Goal: Obtain resource: Download file/media

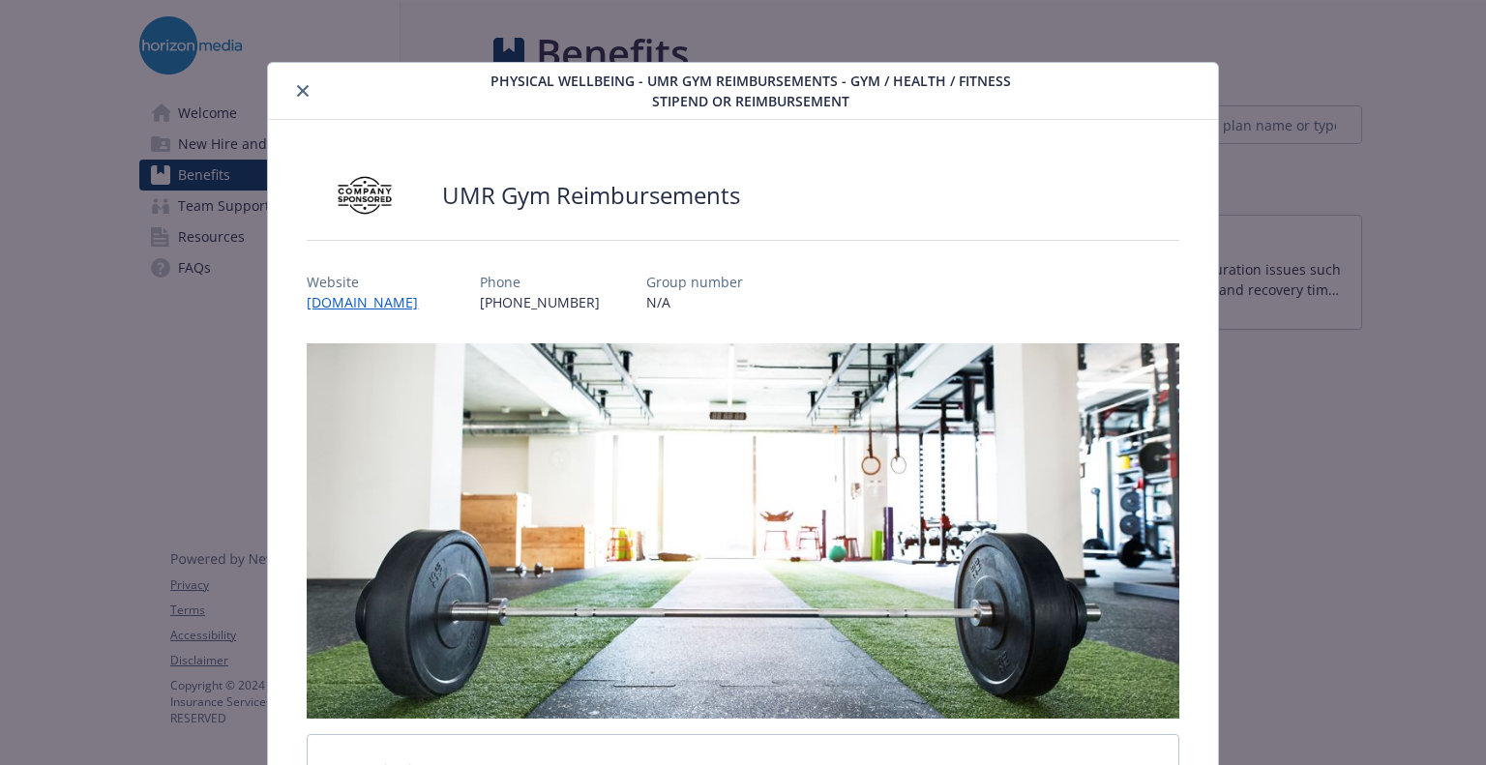
click at [1071, 256] on div "Website [DOMAIN_NAME] Phone [PHONE_NUMBER] Group number N/A" at bounding box center [743, 284] width 872 height 56
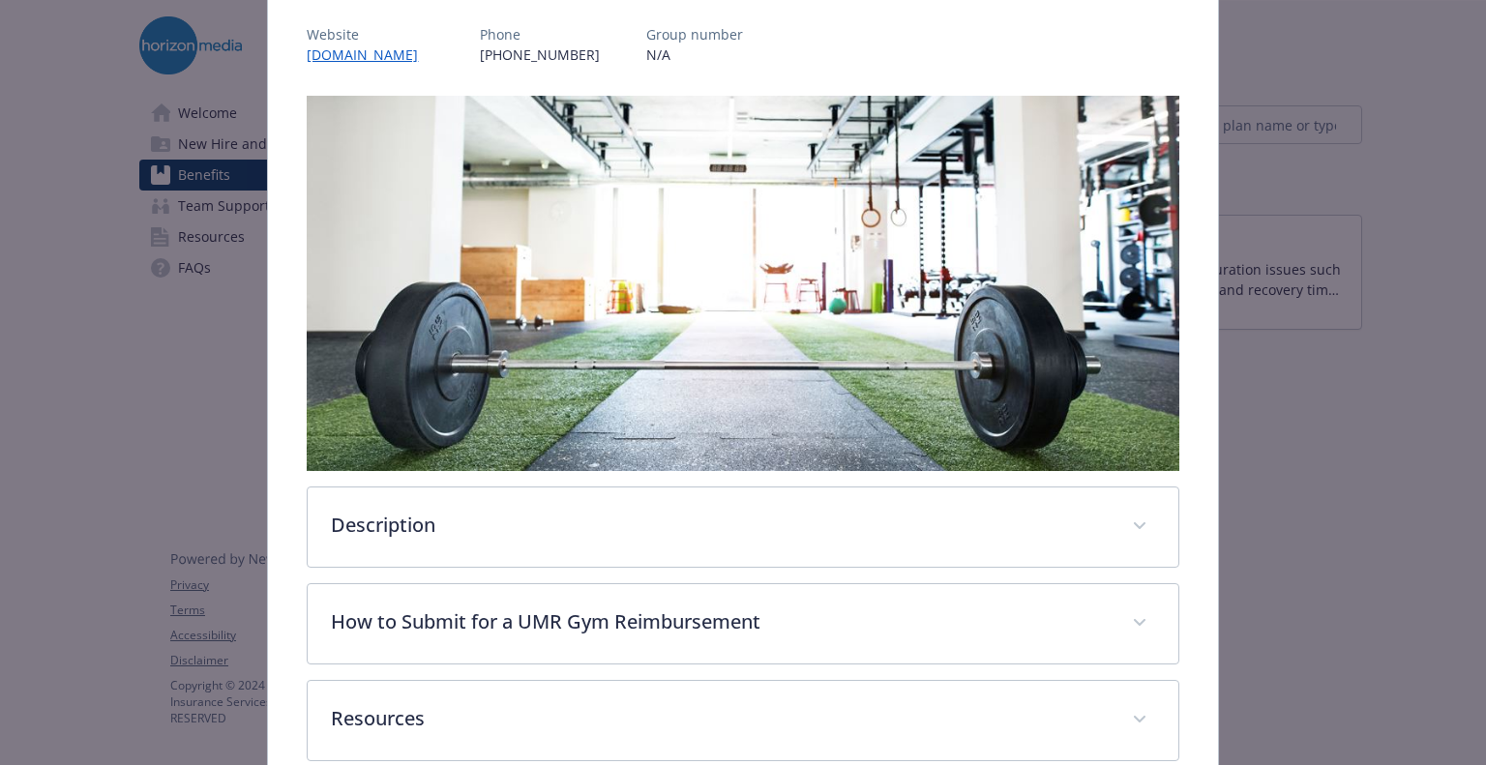
scroll to position [347, 0]
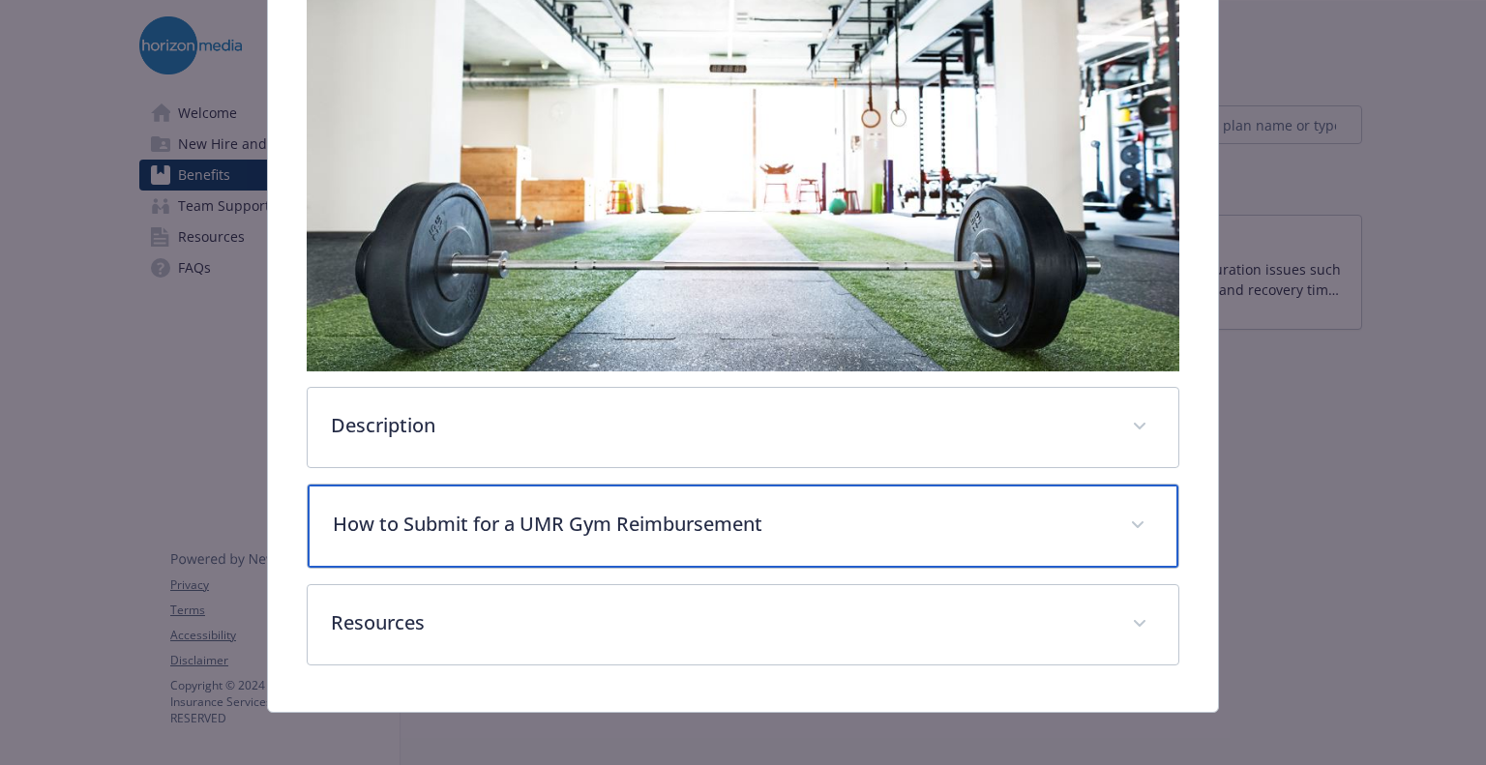
click at [598, 523] on p "How to Submit for a UMR Gym Reimbursement" at bounding box center [719, 524] width 773 height 29
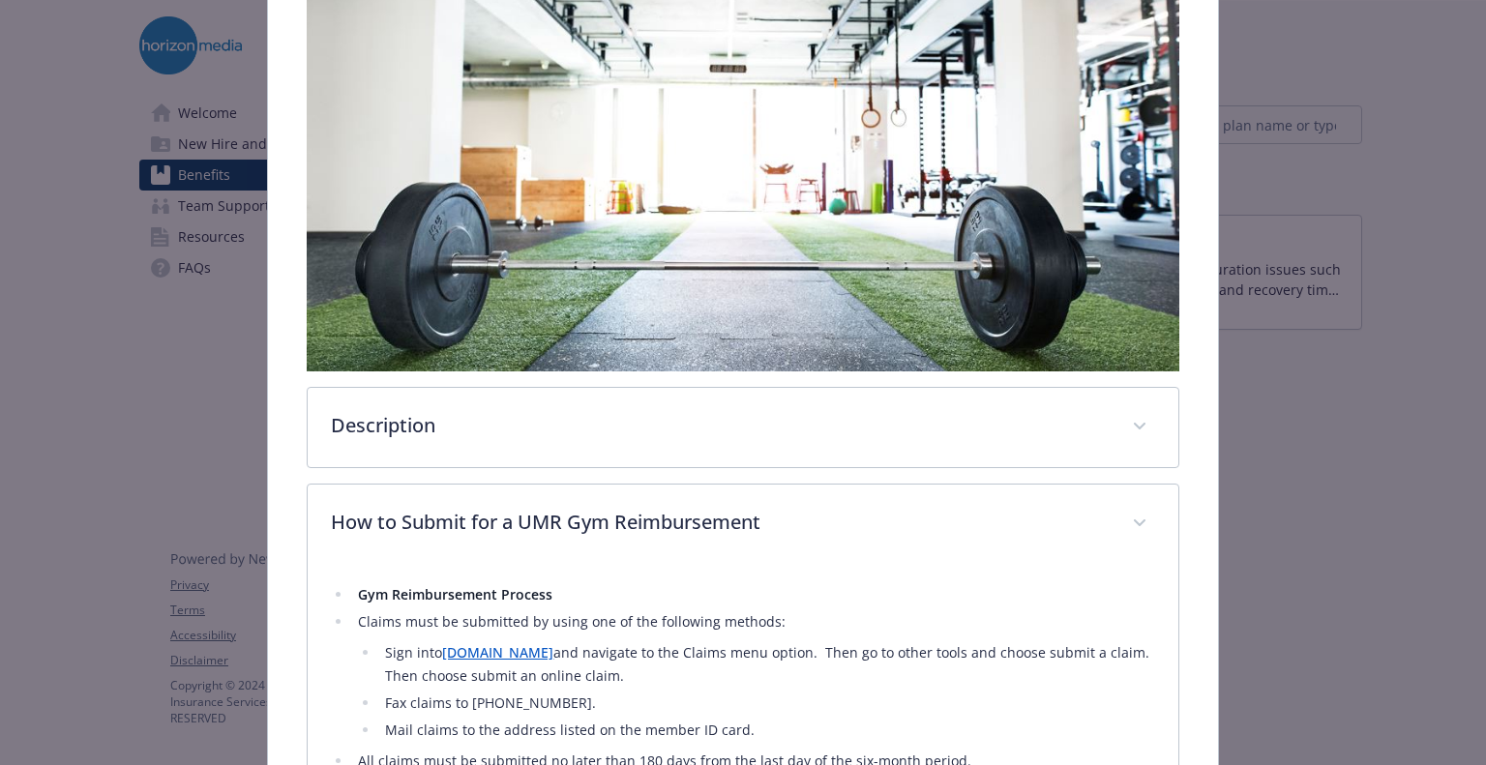
click at [782, 665] on li "Sign into [DOMAIN_NAME] and navigate to the Claims menu option. Then go to othe…" at bounding box center [766, 664] width 775 height 46
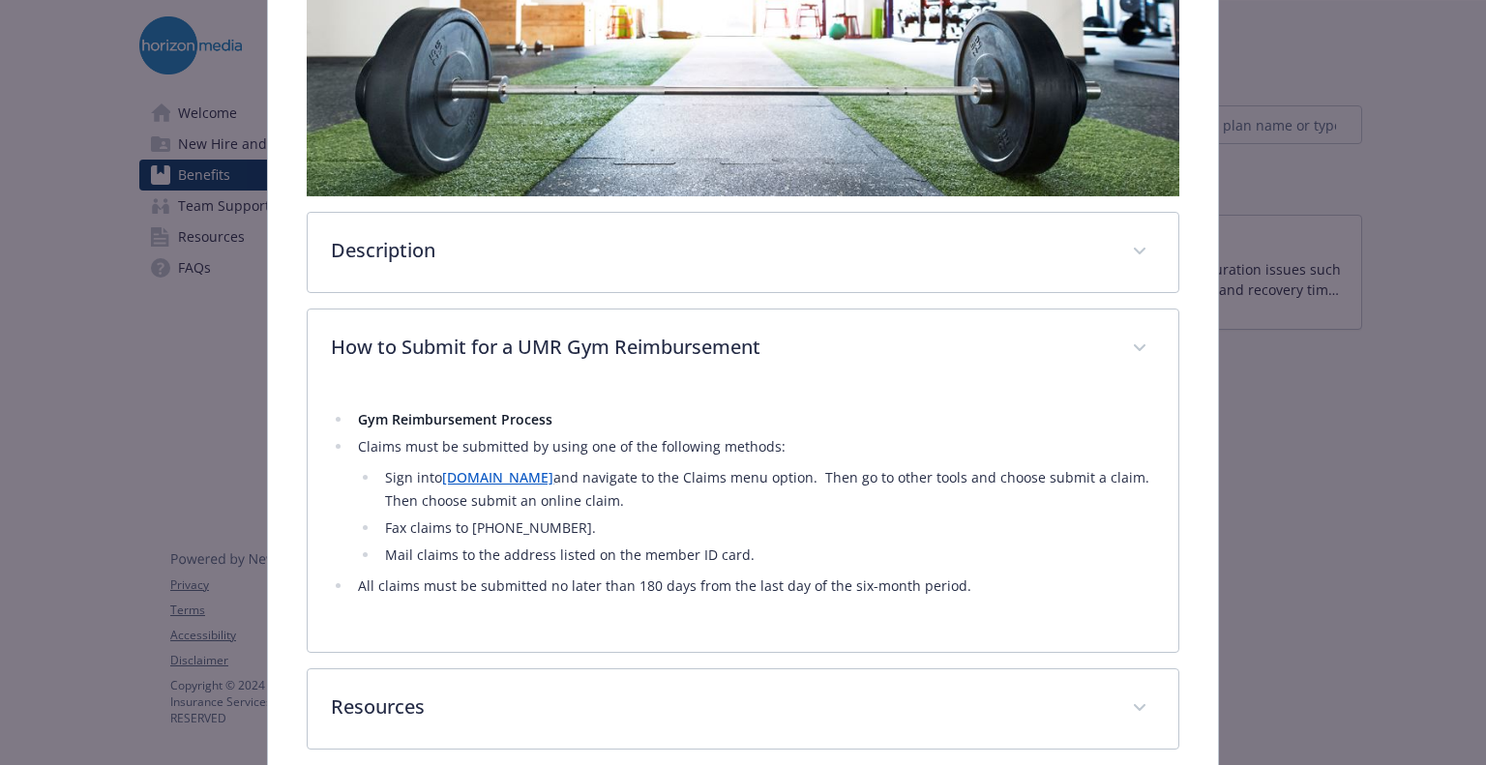
scroll to position [610, 0]
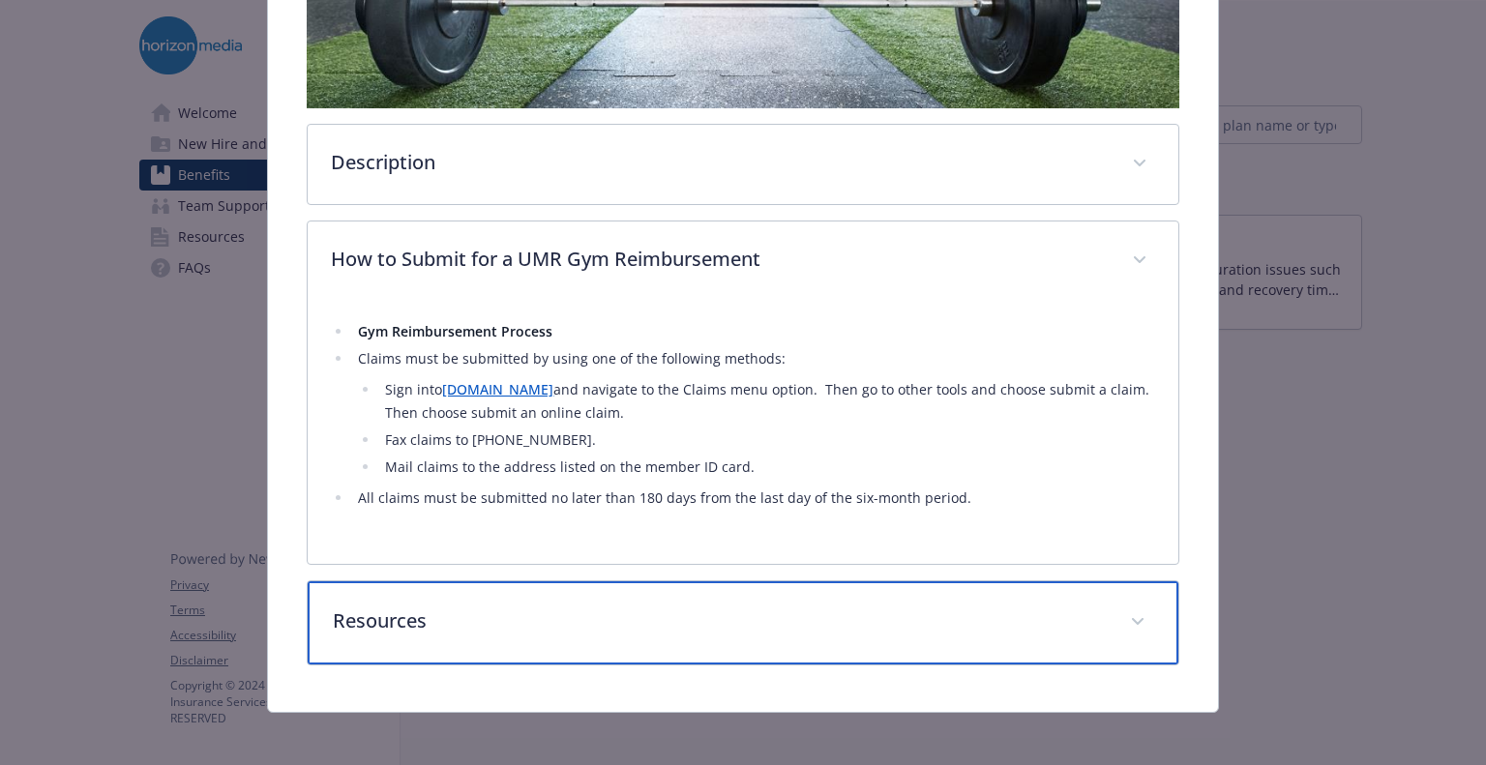
click at [561, 598] on div "Resources" at bounding box center [743, 622] width 870 height 83
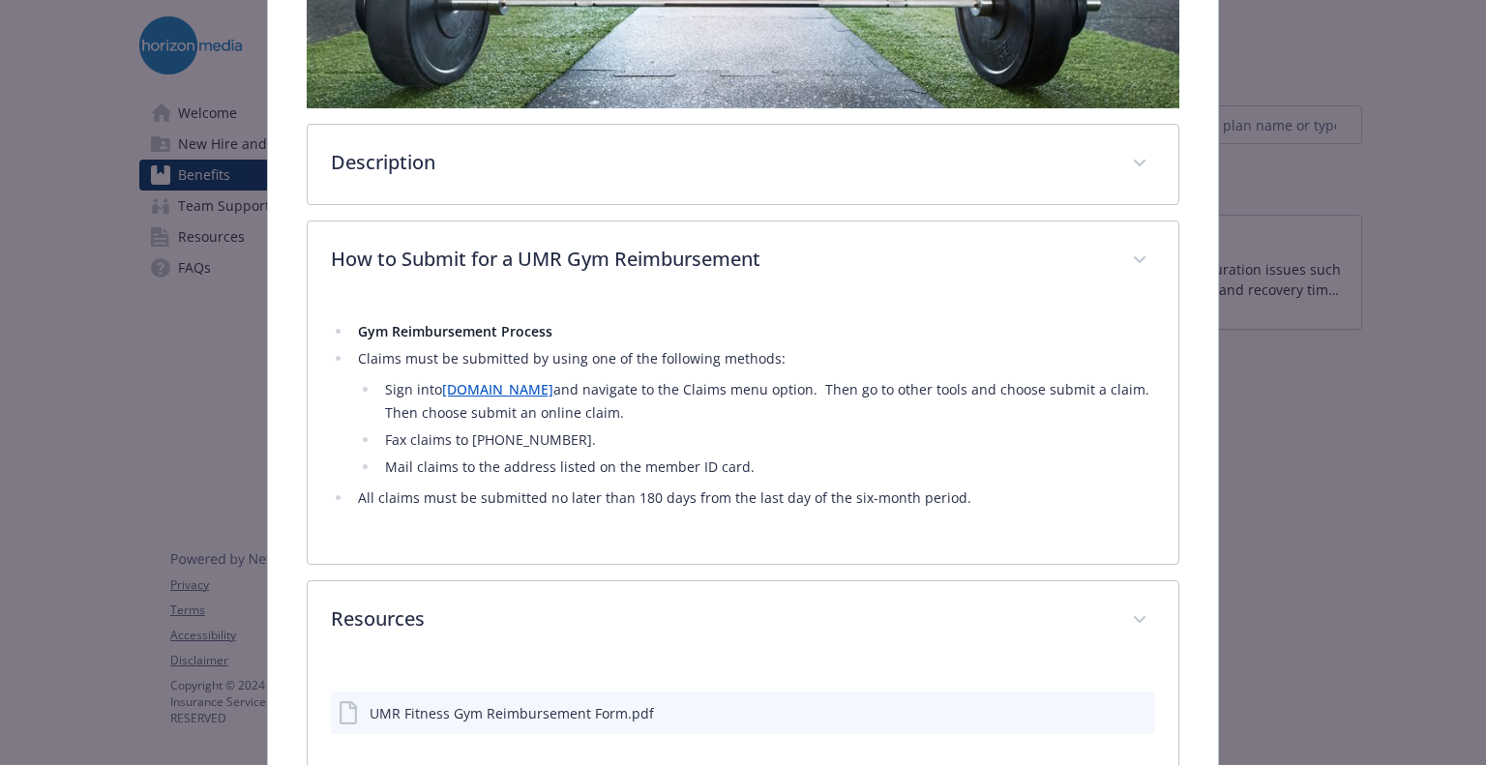
click at [518, 707] on div "UMR Fitness Gym Reimbursement Form.pdf" at bounding box center [511, 713] width 284 height 20
click at [1097, 704] on icon "download file" at bounding box center [1104, 711] width 15 height 15
click at [1416, 176] on div "Physical Wellbeing - UMR Gym Reimbursements - Gym / Health / Fitness Stipend or…" at bounding box center [743, 382] width 1486 height 765
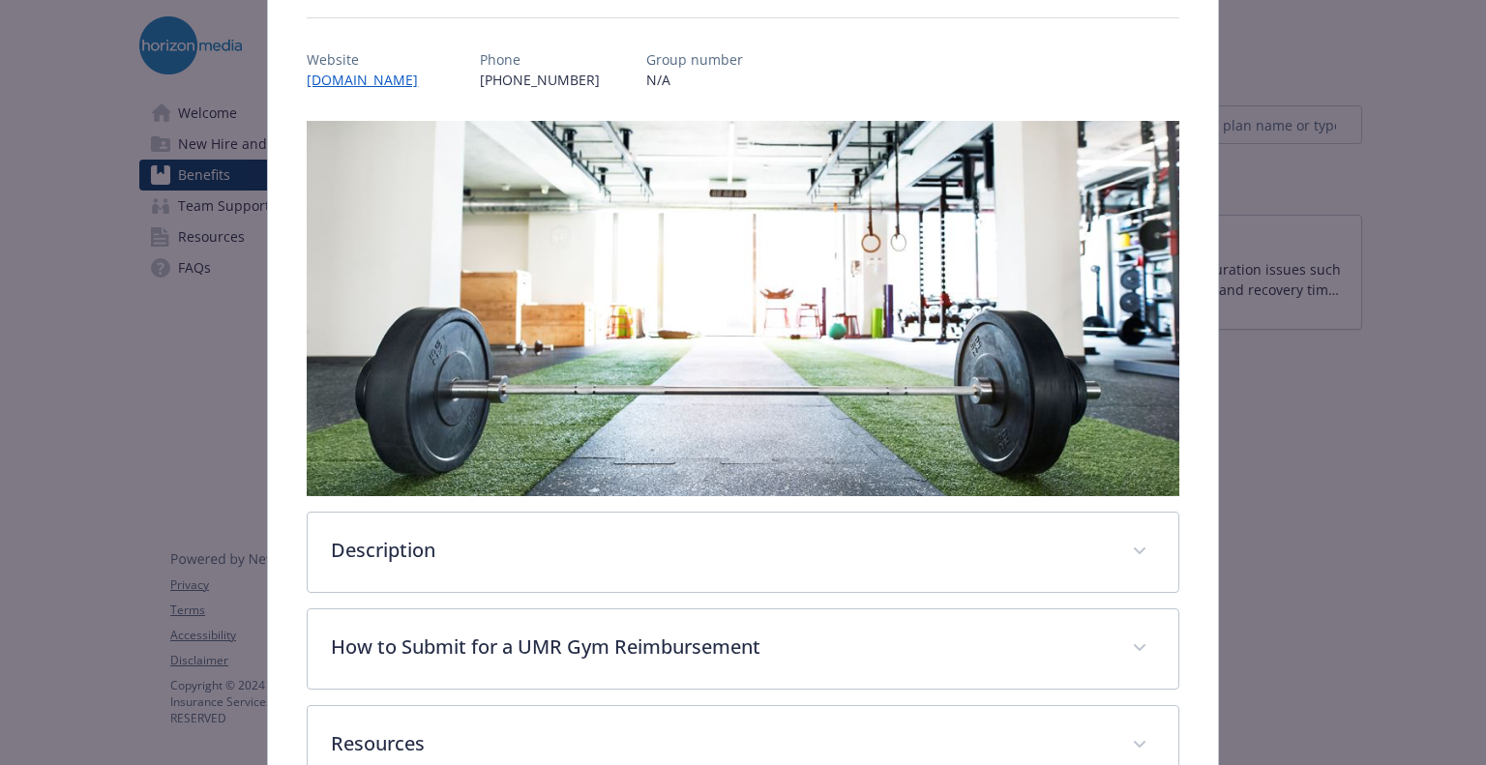
scroll to position [347, 0]
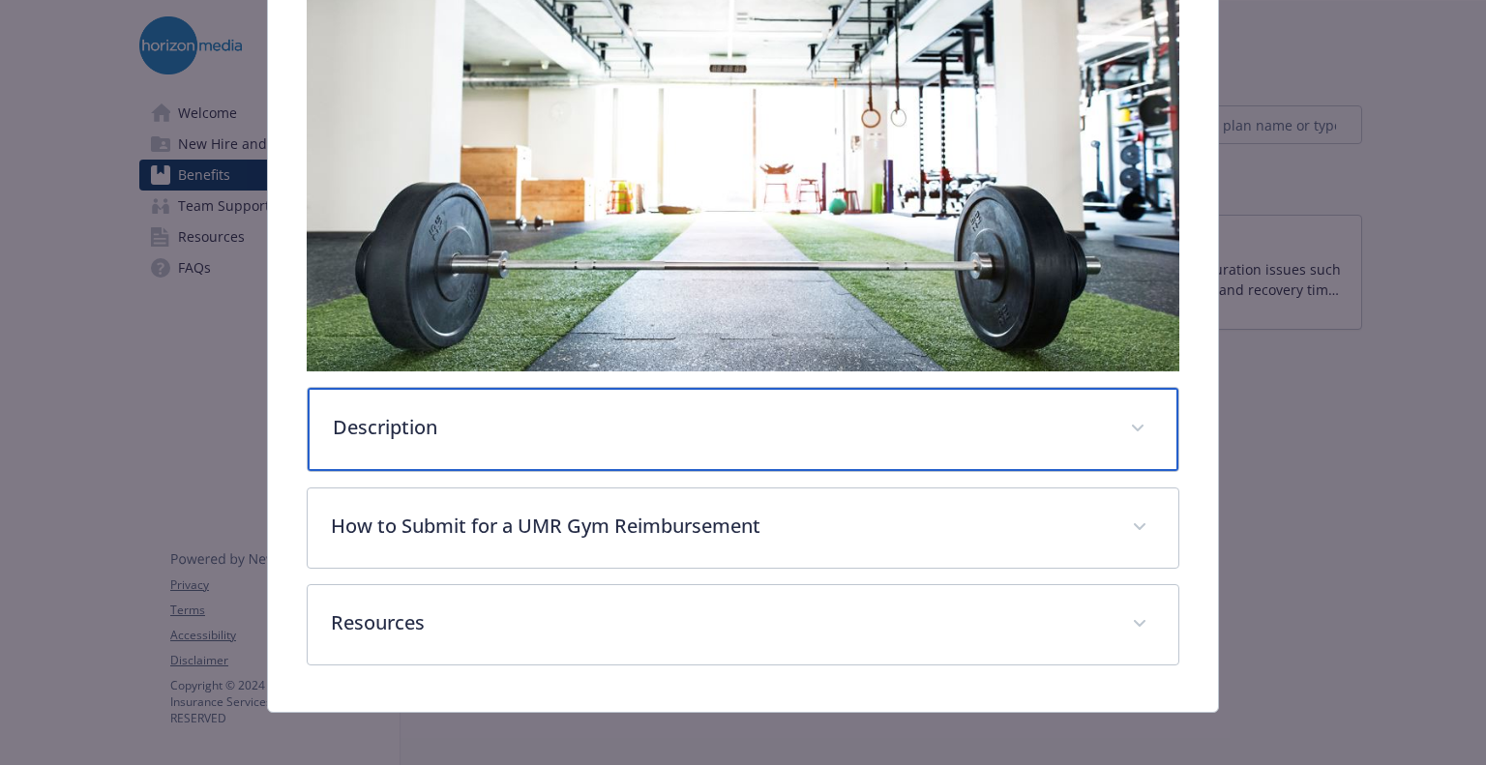
click at [961, 441] on div "Description" at bounding box center [743, 429] width 870 height 83
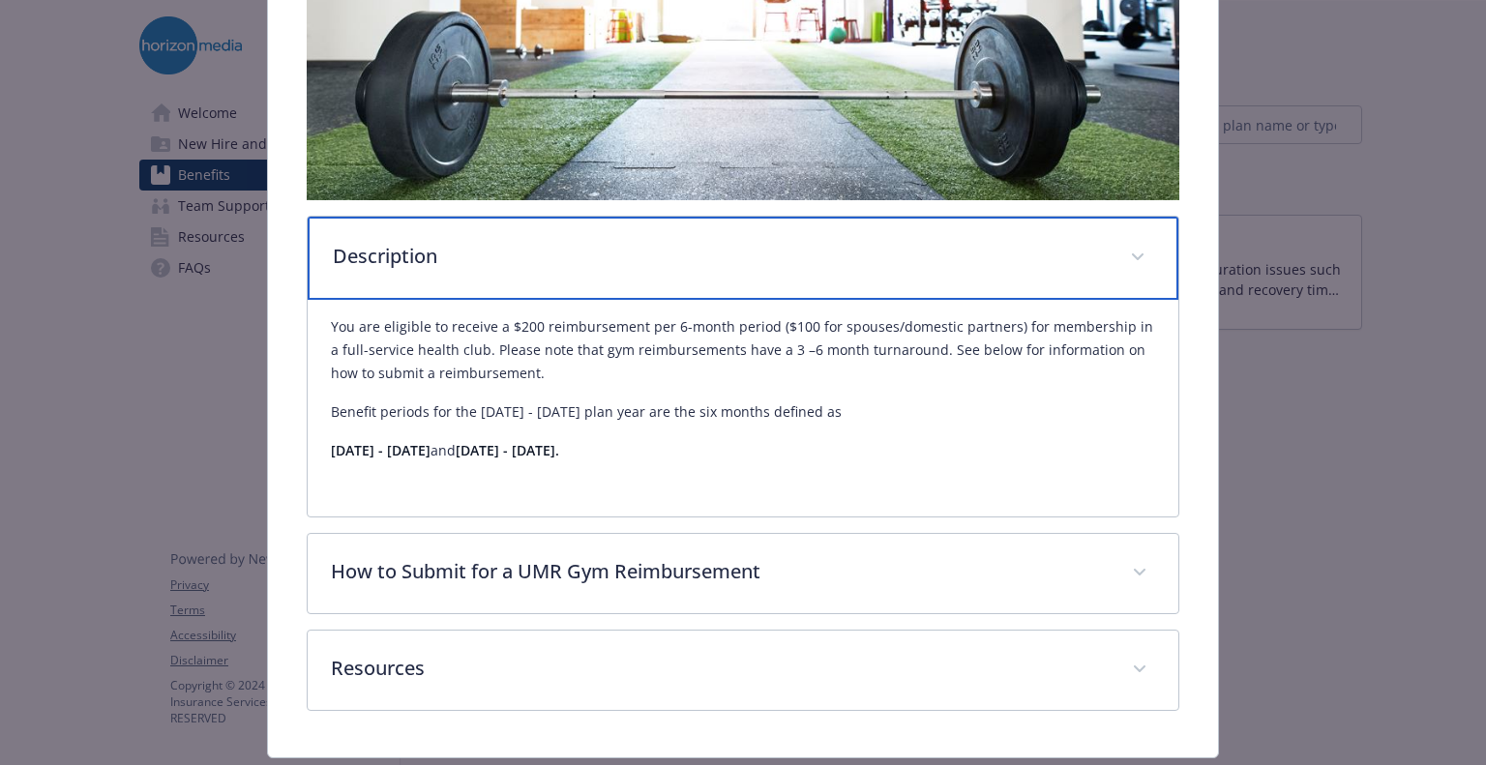
scroll to position [553, 0]
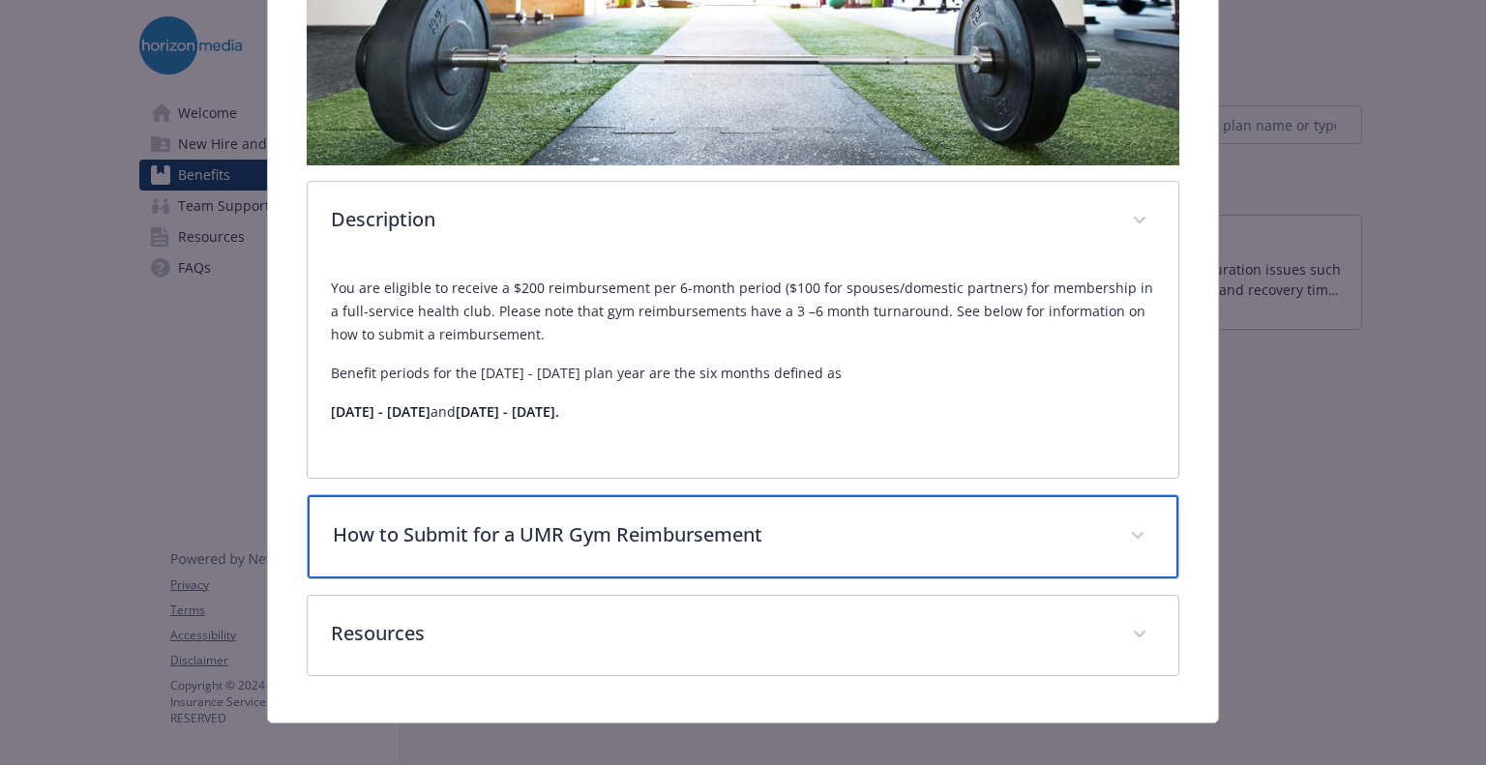
click at [813, 526] on p "How to Submit for a UMR Gym Reimbursement" at bounding box center [719, 534] width 773 height 29
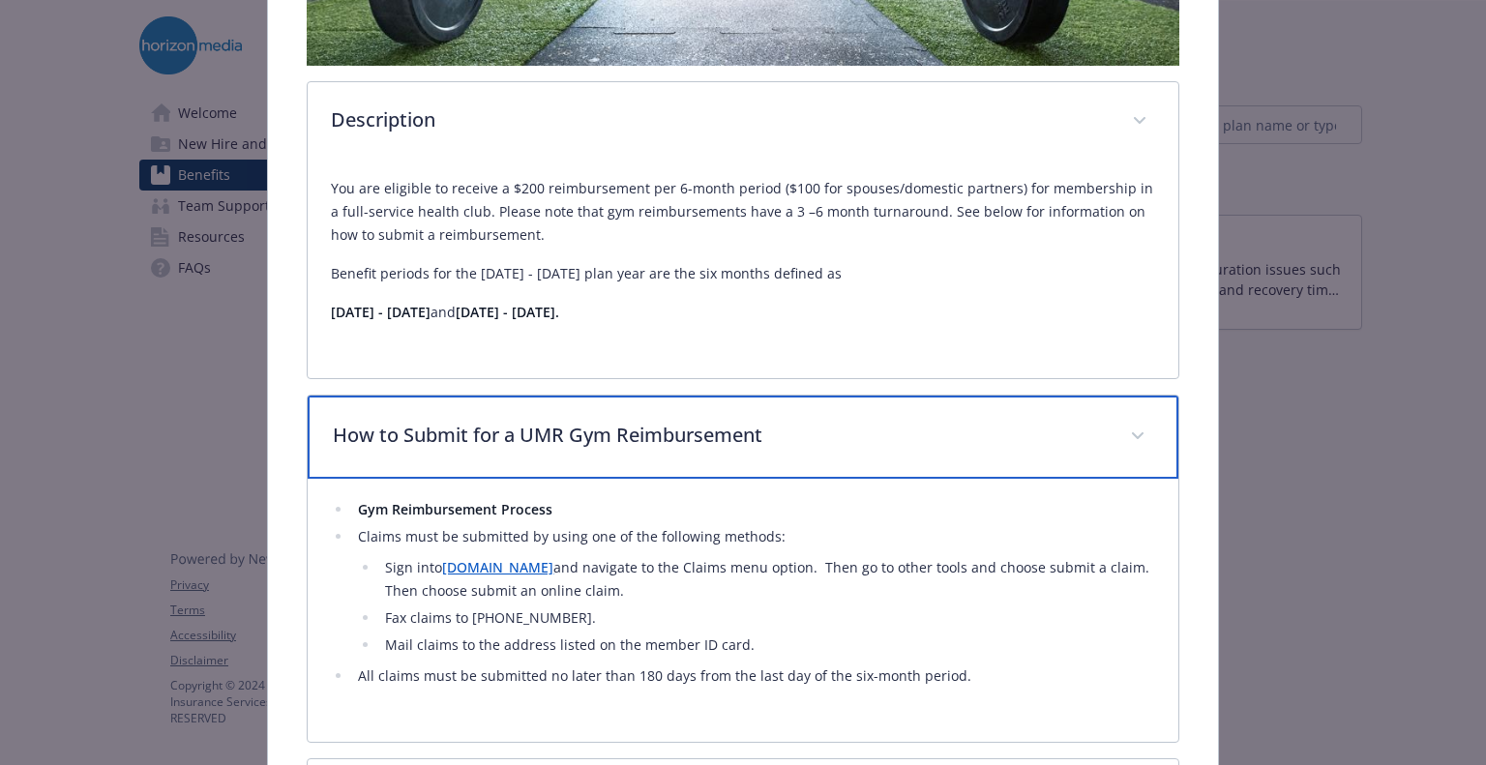
scroll to position [830, 0]
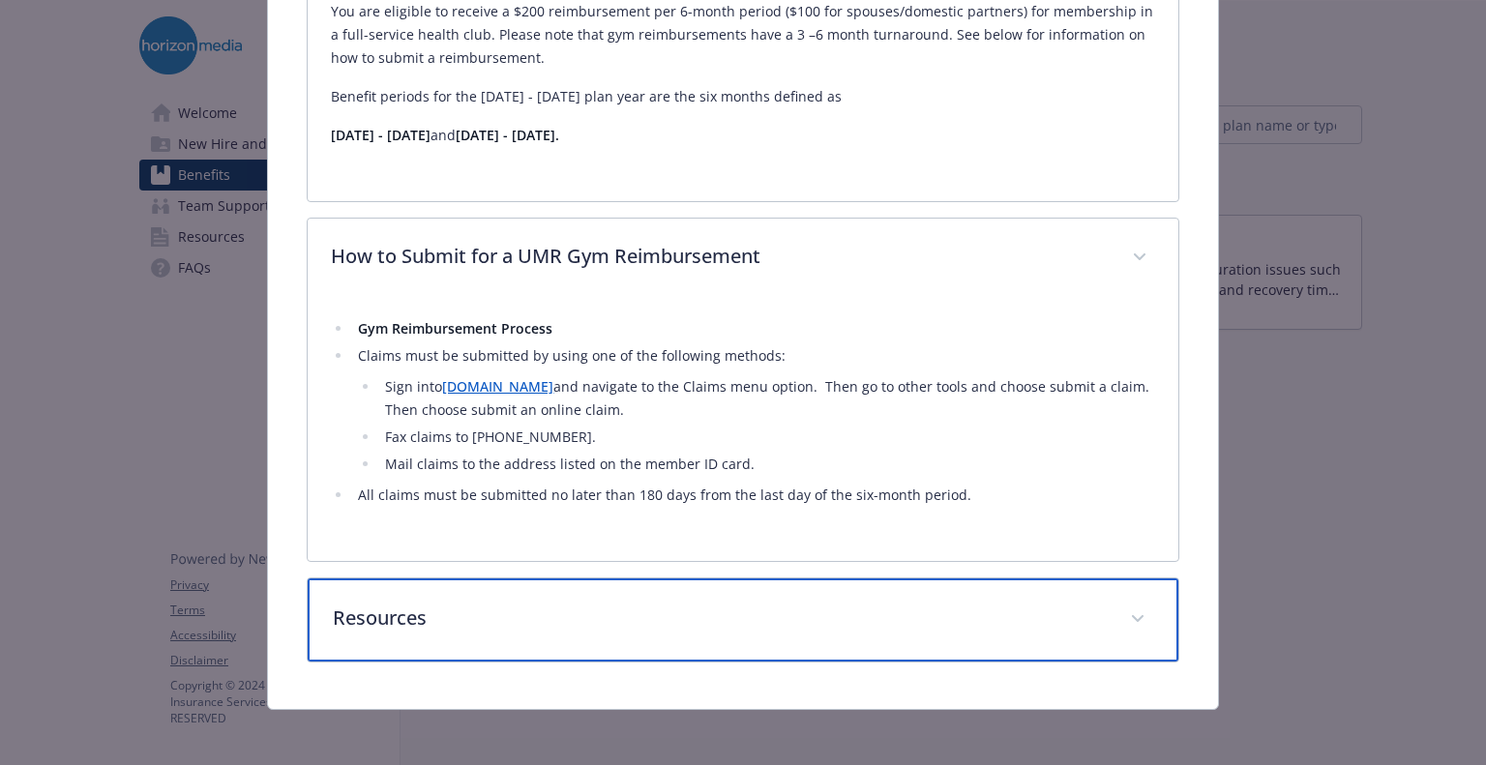
click at [511, 612] on p "Resources" at bounding box center [719, 618] width 773 height 29
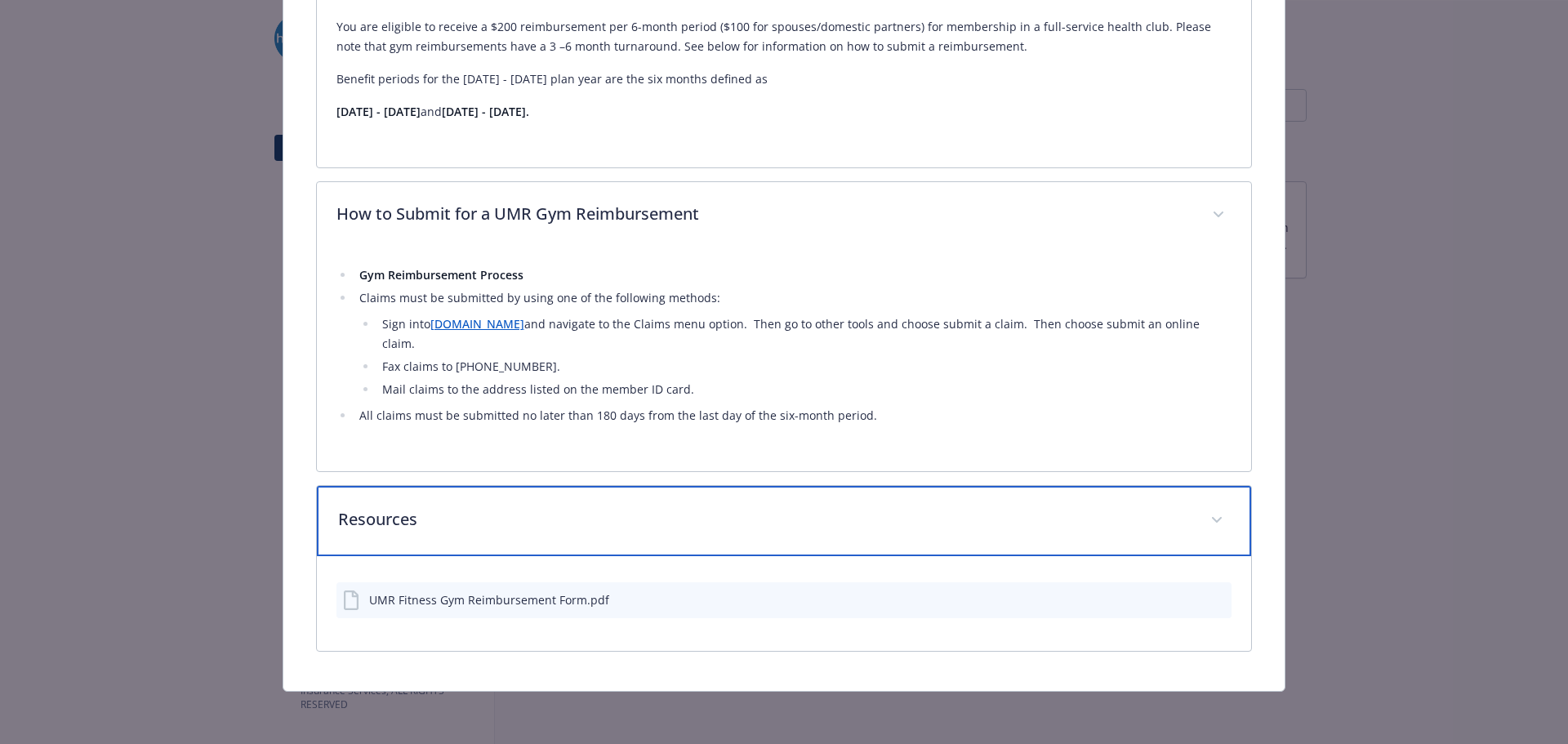
scroll to position [653, 0]
